Goal: Transaction & Acquisition: Purchase product/service

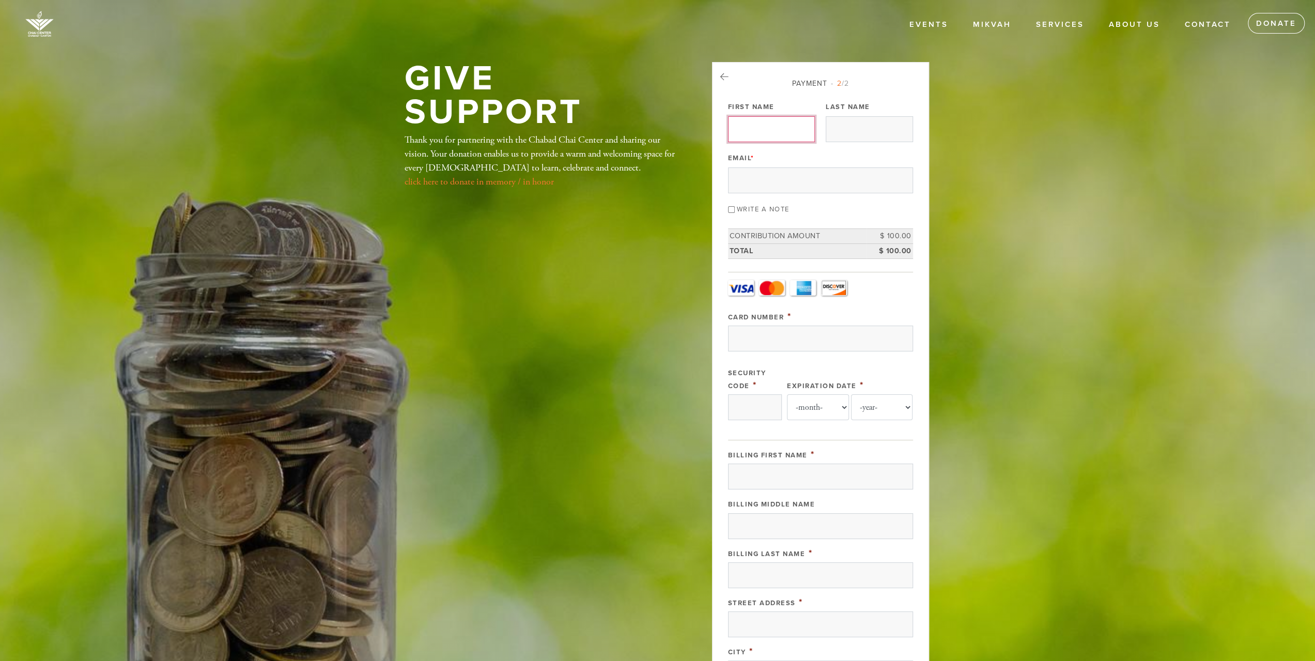
click at [791, 136] on input "First Name" at bounding box center [771, 129] width 87 height 26
type input "[PERSON_NAME]"
type input "Barzilay"
type input "[EMAIL_ADDRESS][DOMAIN_NAME]"
type input "4303 Avalon Dr"
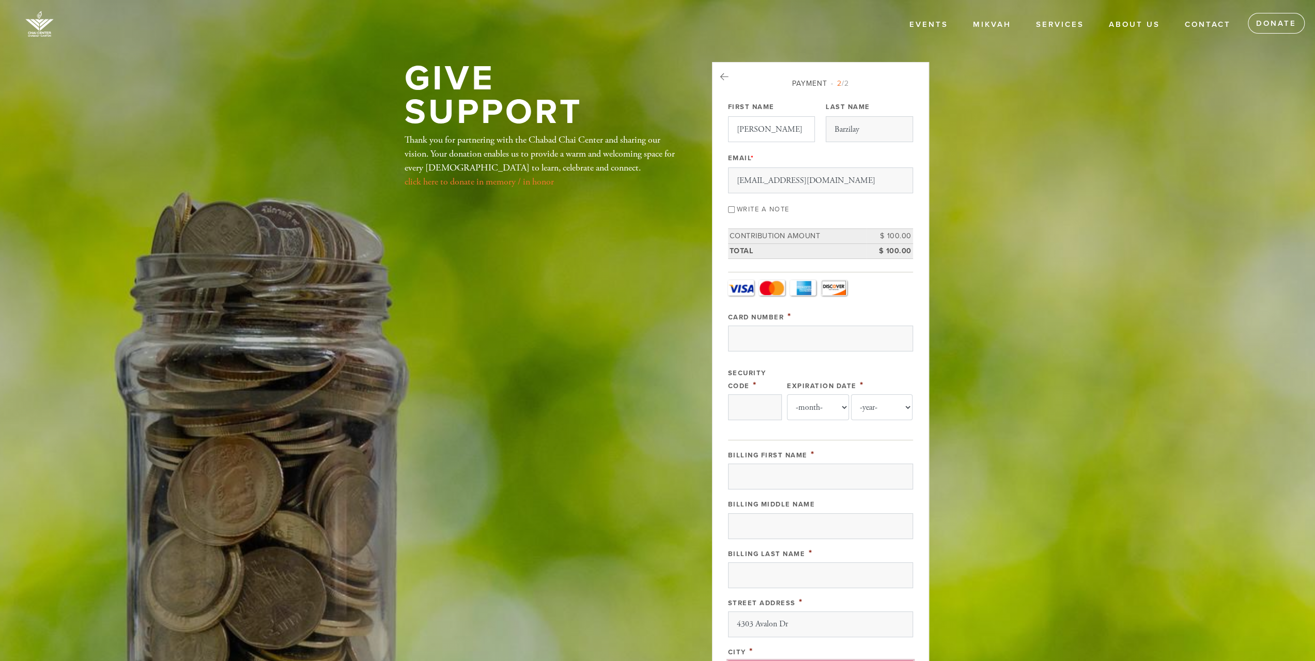
type input "[PERSON_NAME]"
type input "[GEOGRAPHIC_DATA]"
type input "02067"
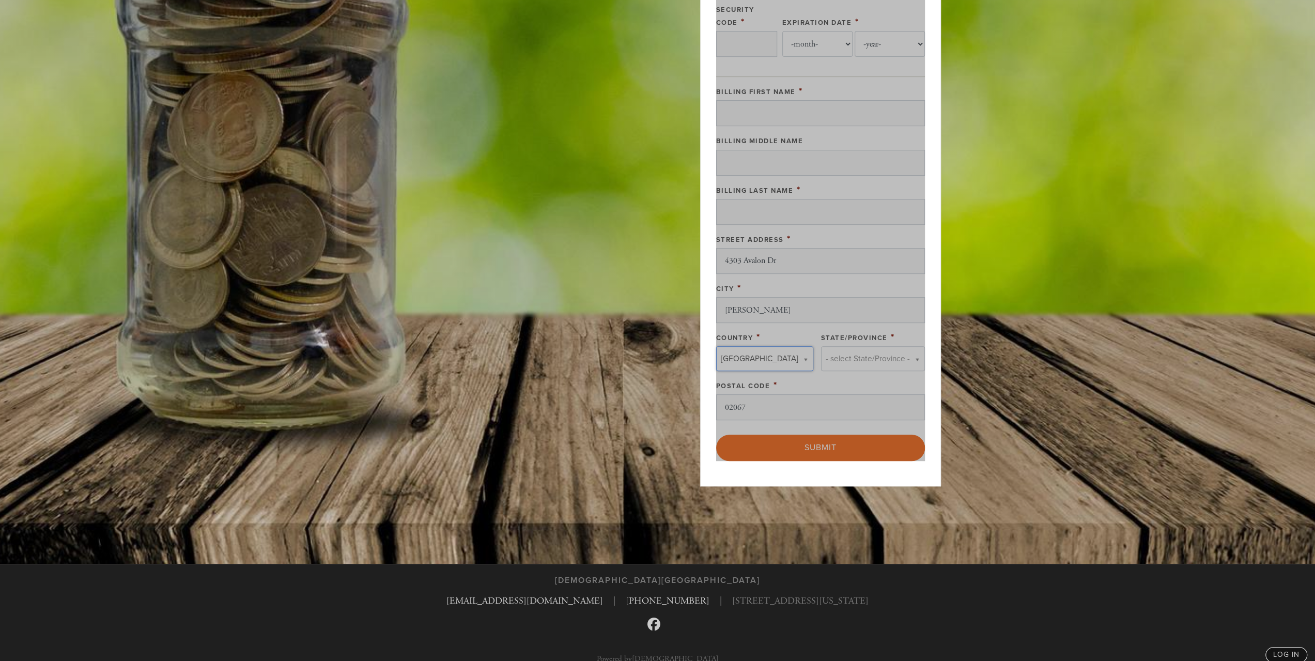
type input "[GEOGRAPHIC_DATA]"
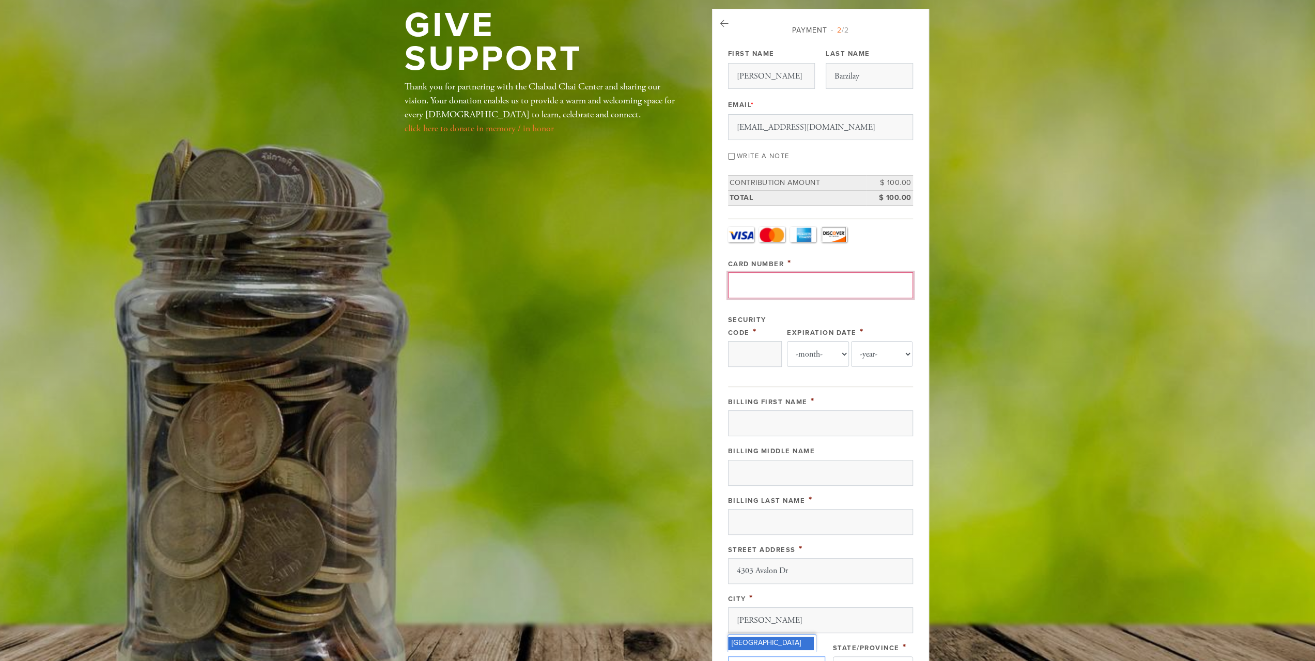
click at [789, 278] on input "Card Number" at bounding box center [820, 285] width 185 height 26
type input "[CREDIT_CARD_NUMBER]"
select select "1"
select select "2030"
type input "[PERSON_NAME]"
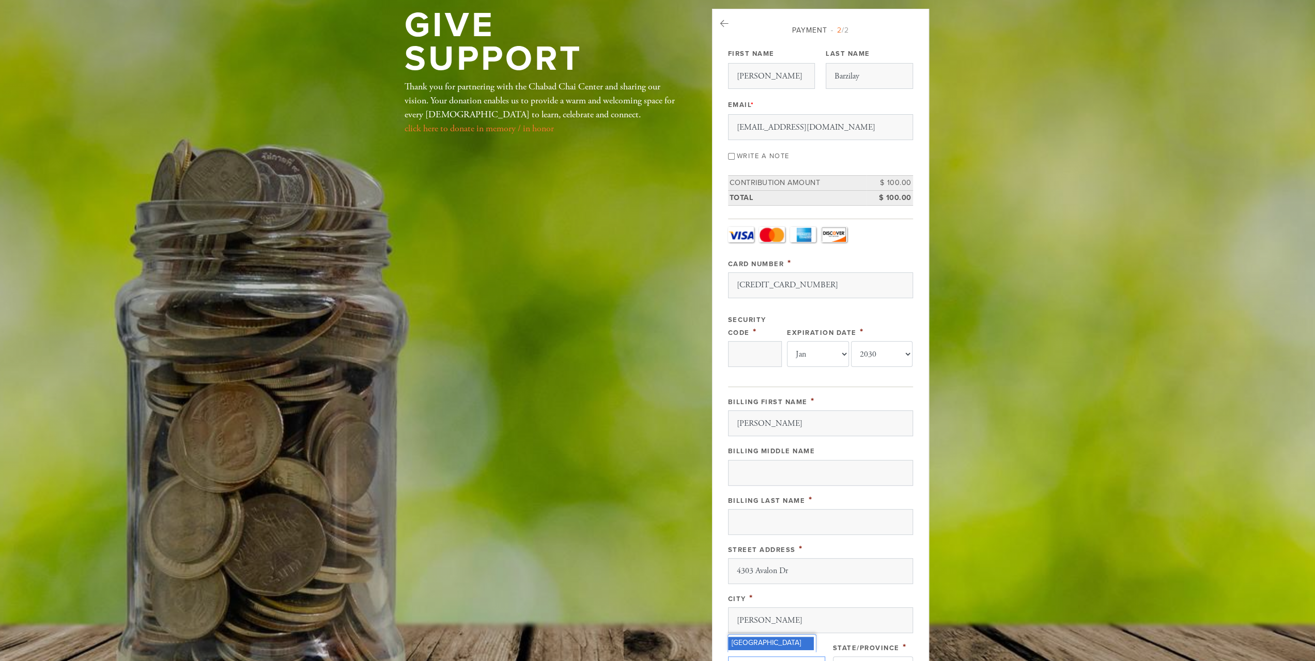
type input "Barzilay"
click at [745, 352] on input "Security Code" at bounding box center [755, 354] width 54 height 26
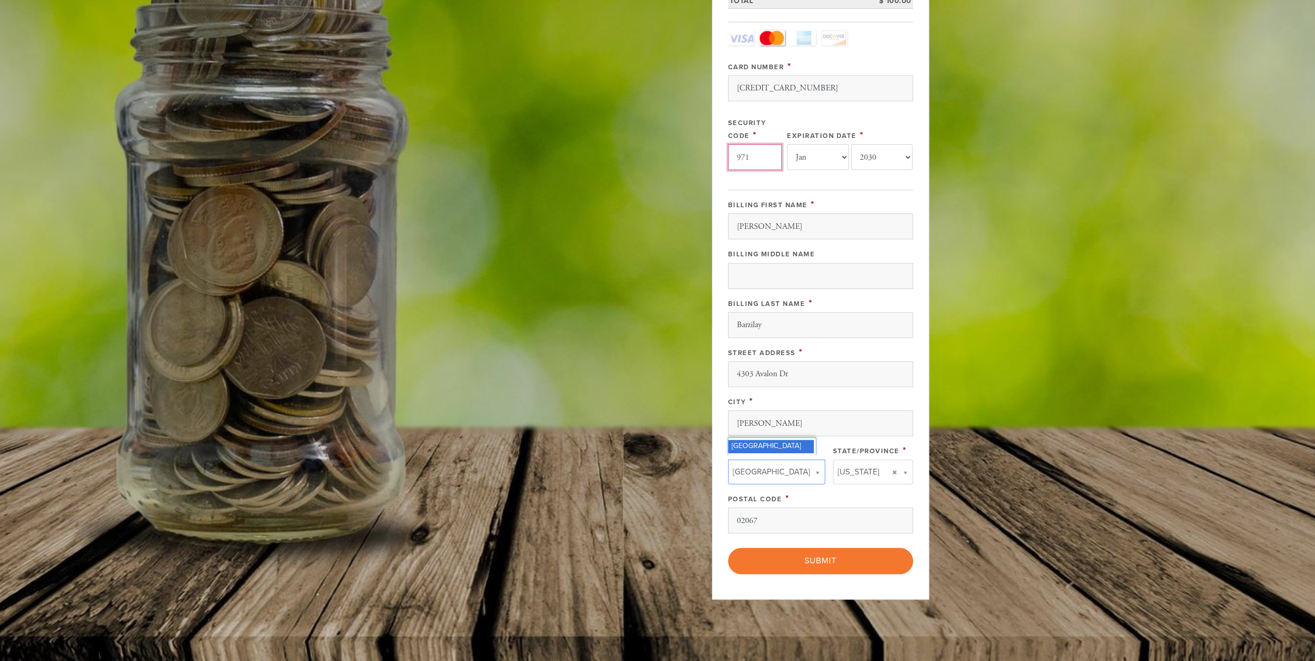
scroll to position [260, 0]
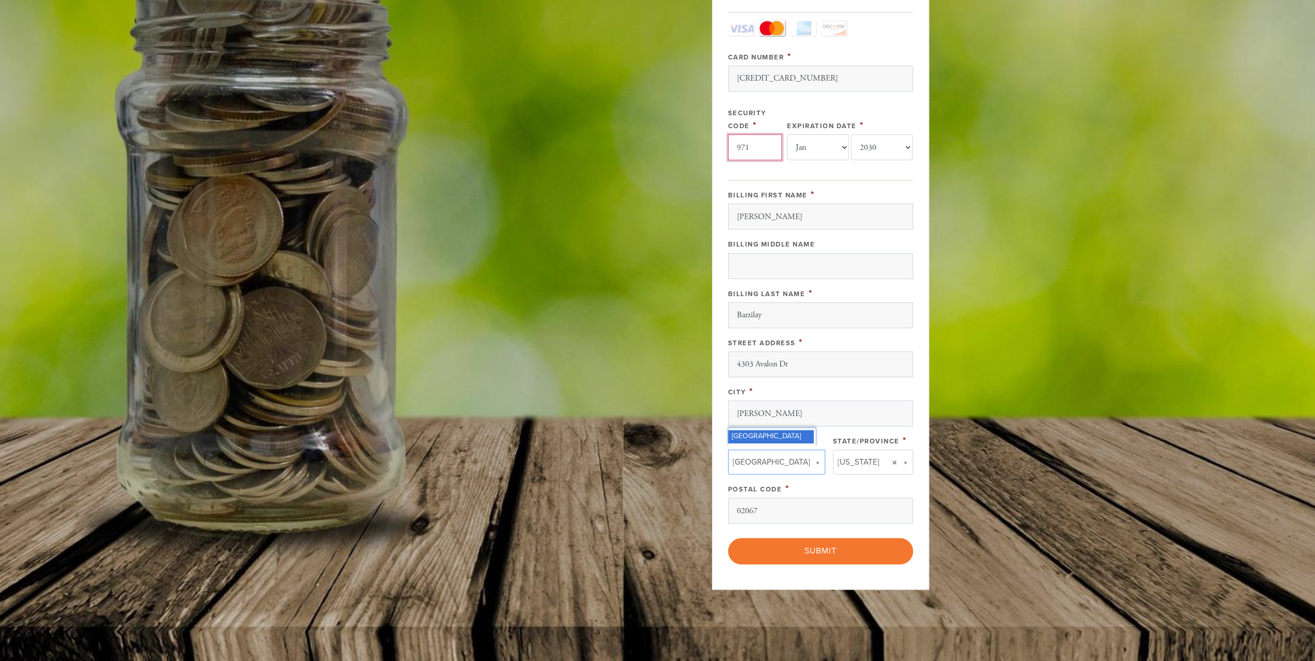
type input "971"
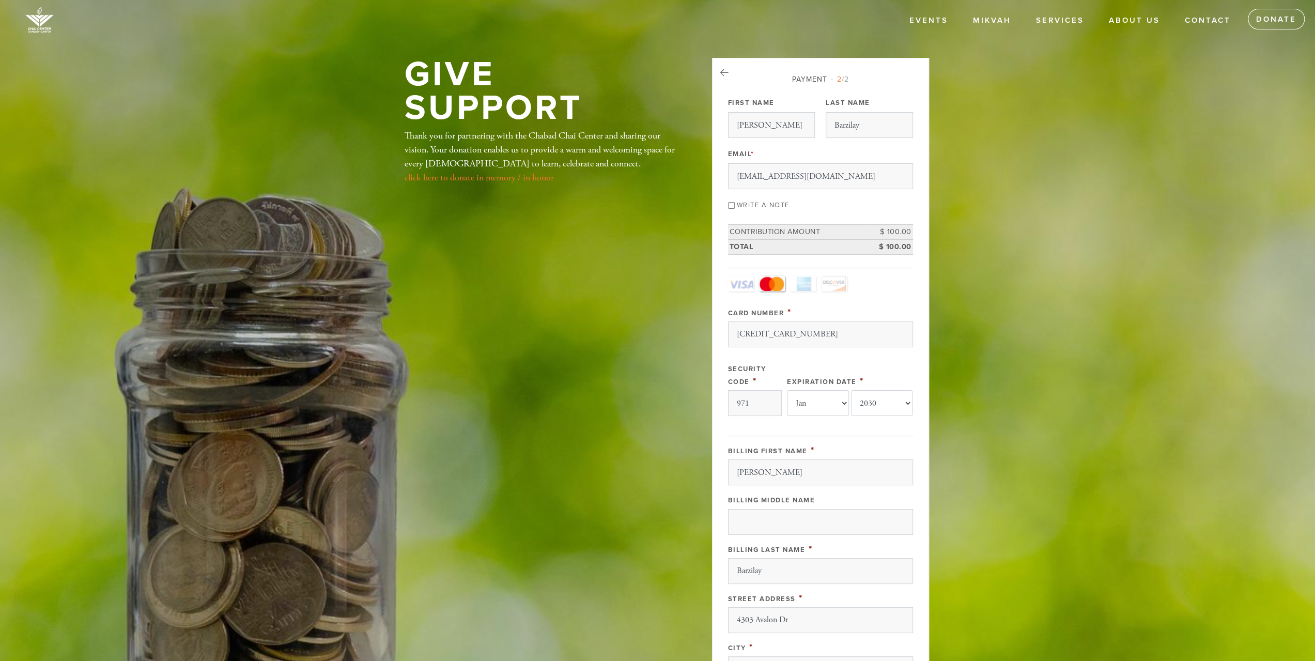
scroll to position [2, 0]
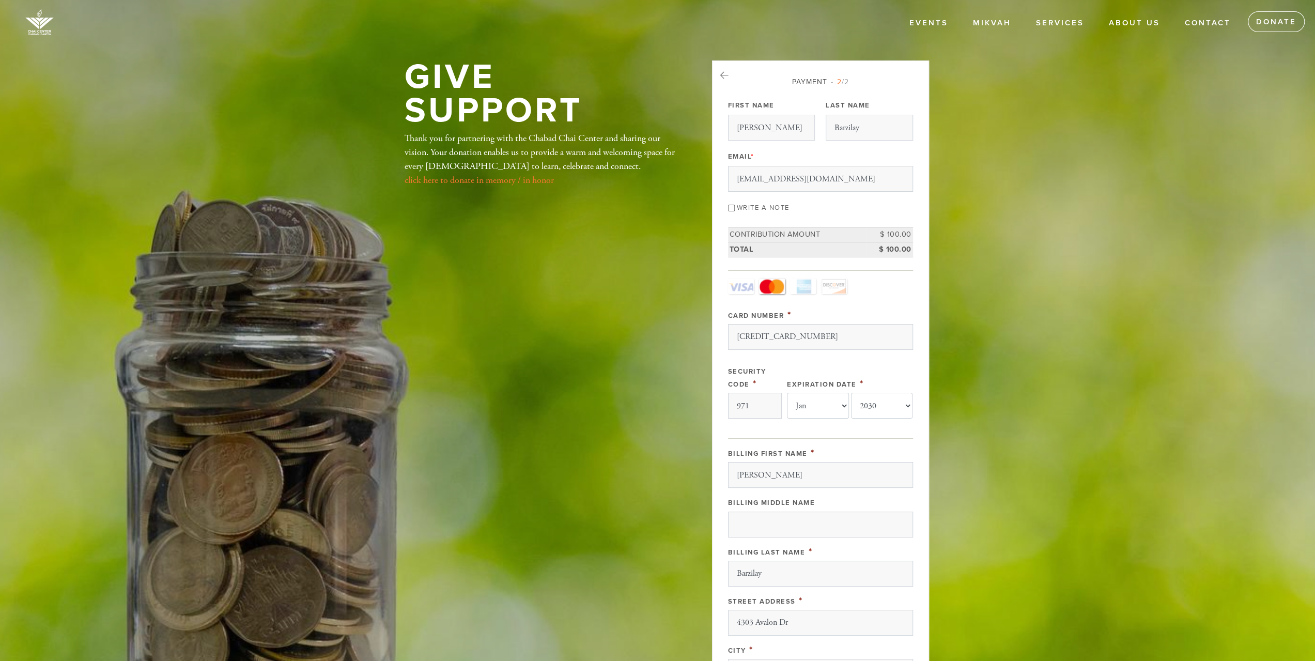
click at [778, 204] on label "Write a note" at bounding box center [763, 208] width 53 height 8
click at [735, 205] on input "Write a note" at bounding box center [731, 208] width 7 height 7
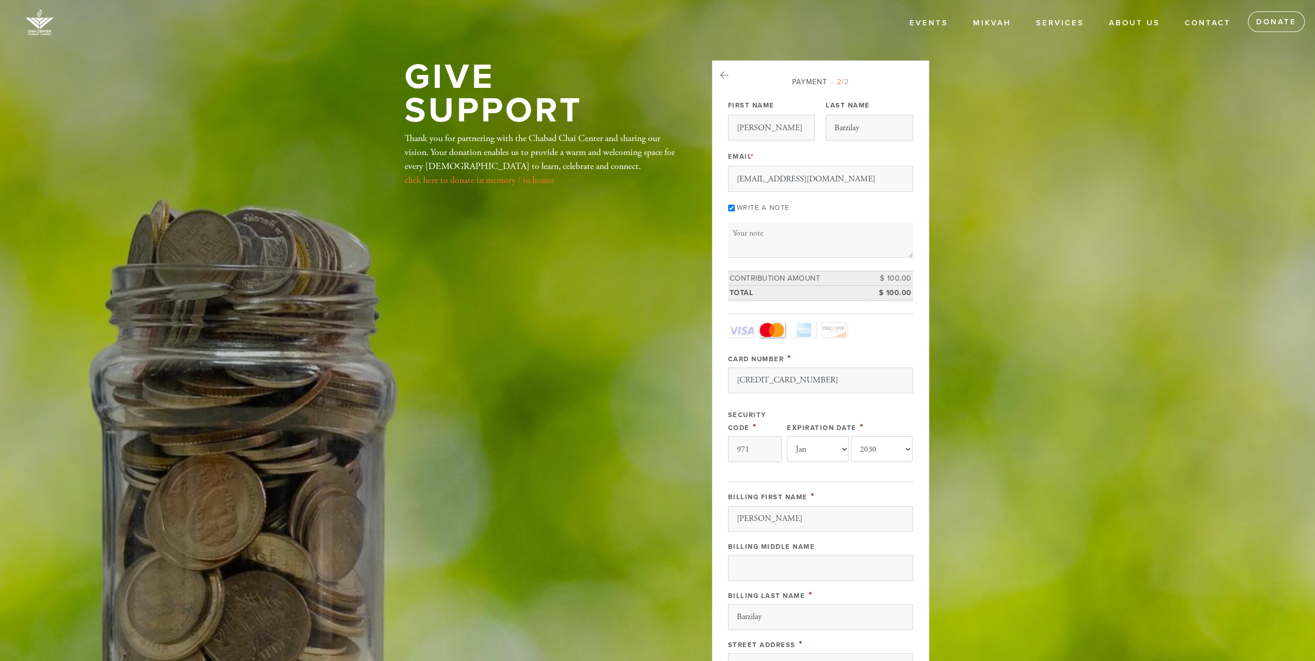
click at [778, 204] on label "Write a note" at bounding box center [763, 208] width 53 height 8
click at [735, 205] on input "Write a note" at bounding box center [731, 208] width 7 height 7
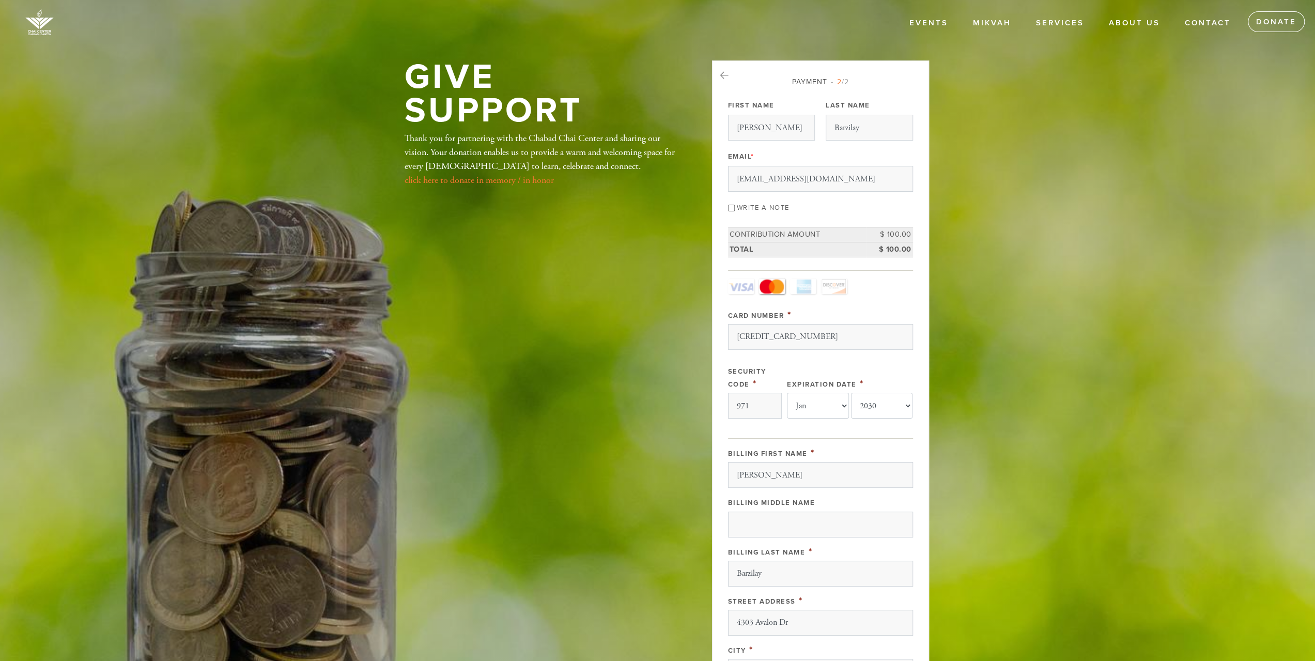
click at [778, 204] on label "Write a note" at bounding box center [763, 208] width 53 height 8
click at [735, 205] on input "Write a note" at bounding box center [731, 208] width 7 height 7
checkbox input "true"
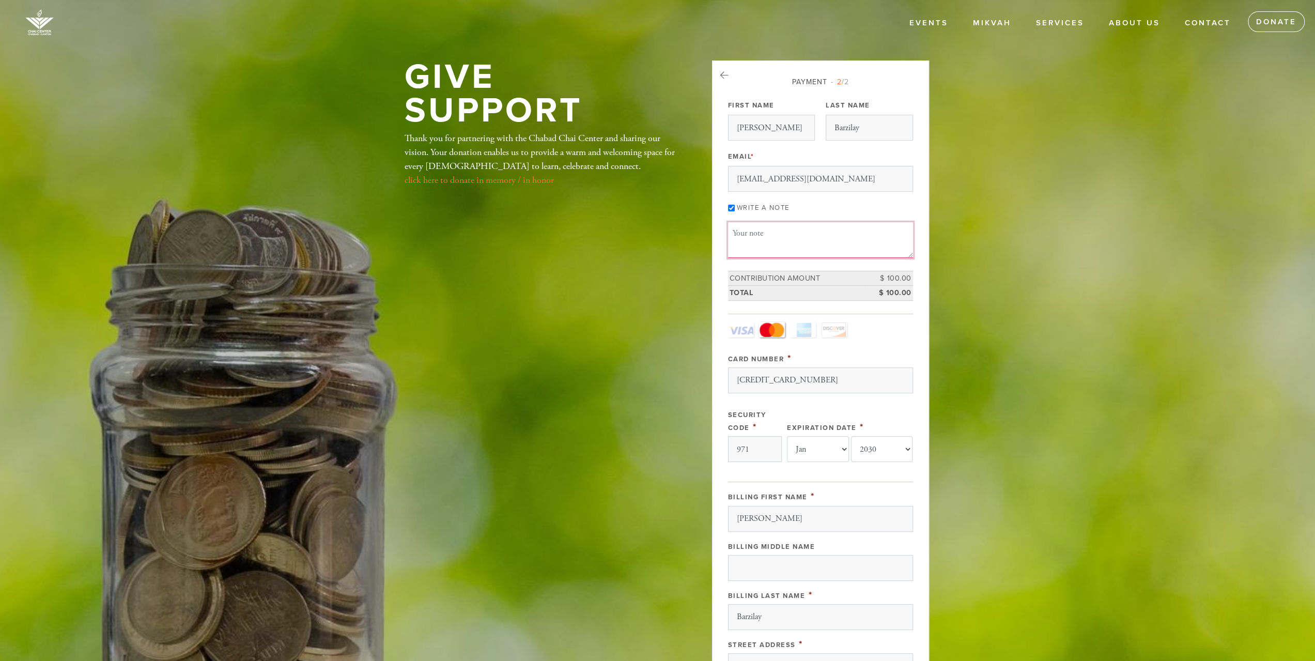
click at [783, 226] on textarea "Message or dedication" at bounding box center [820, 239] width 185 height 35
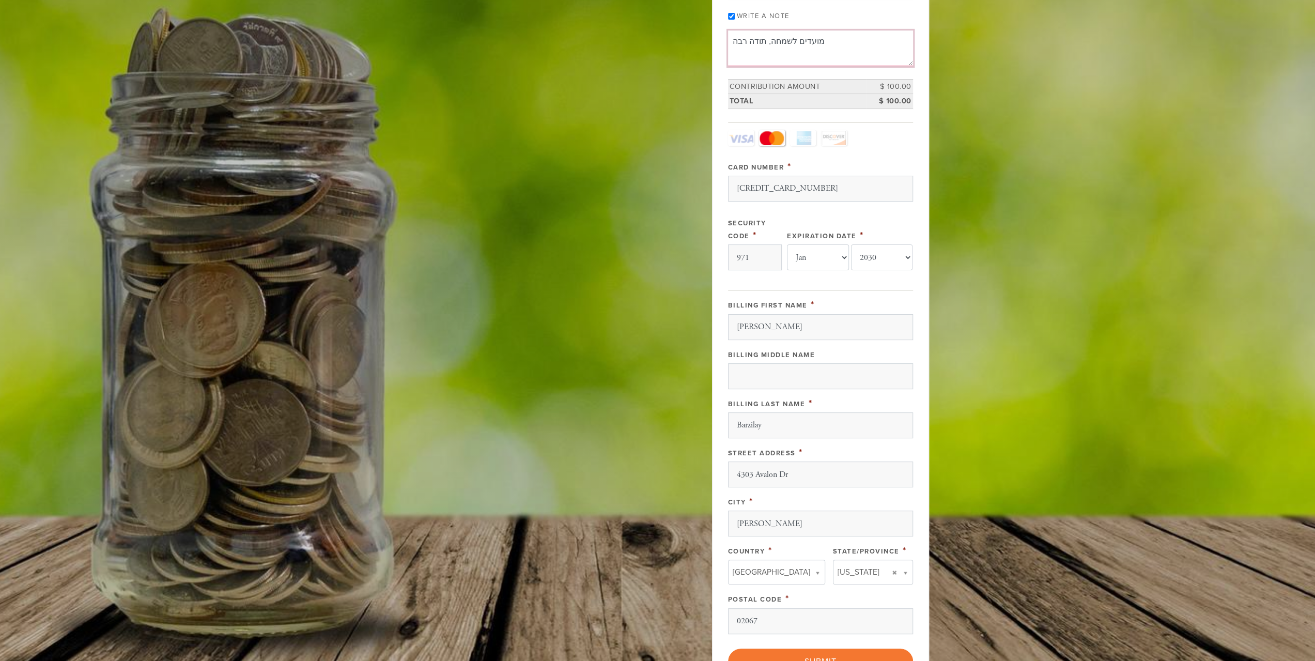
scroll to position [414, 0]
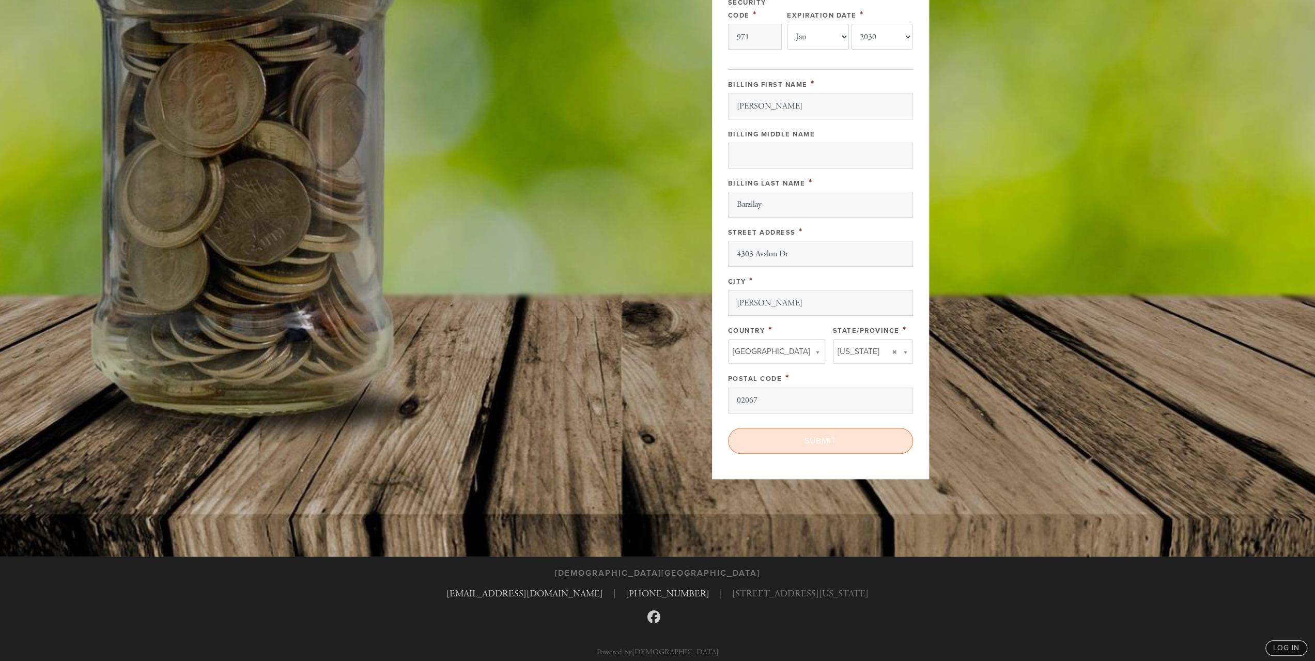
type textarea "מועדים לשמחה, תודה רבה"
click at [818, 437] on input "Submit" at bounding box center [820, 441] width 185 height 26
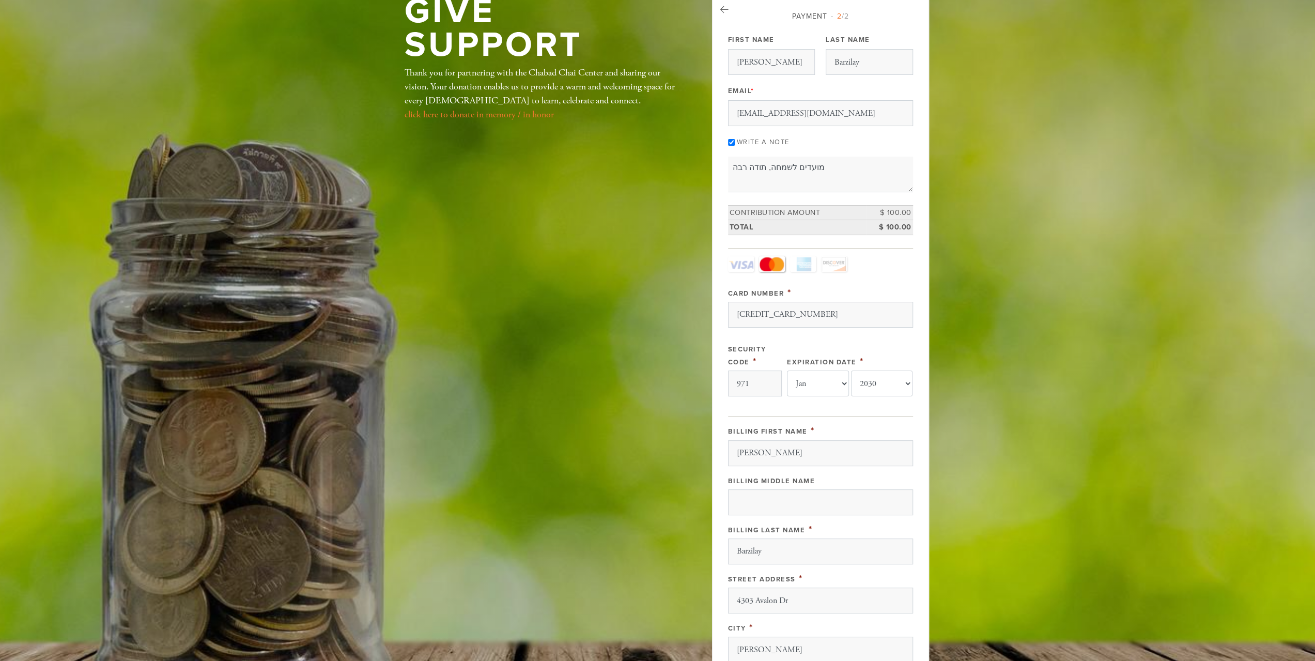
scroll to position [52, 0]
